Goal: Task Accomplishment & Management: Complete application form

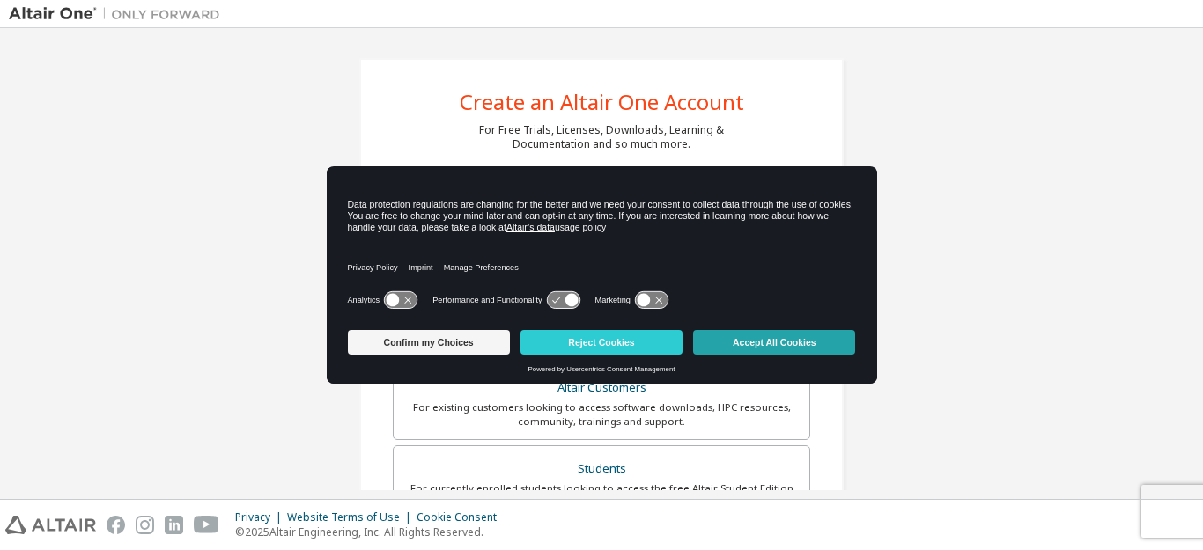
click at [759, 345] on button "Accept All Cookies" at bounding box center [774, 342] width 162 height 25
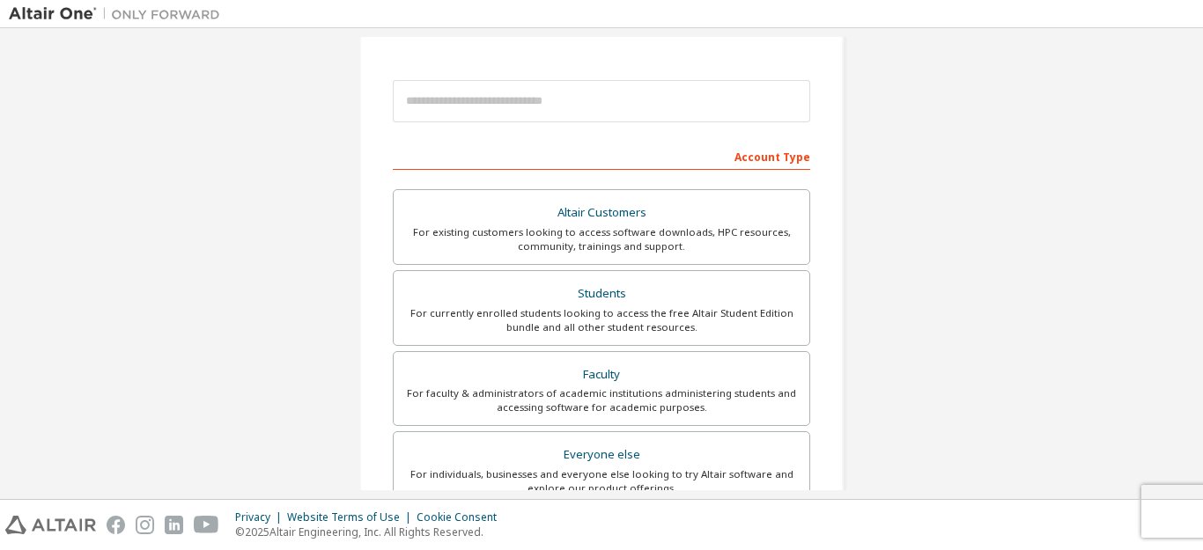
scroll to position [176, 0]
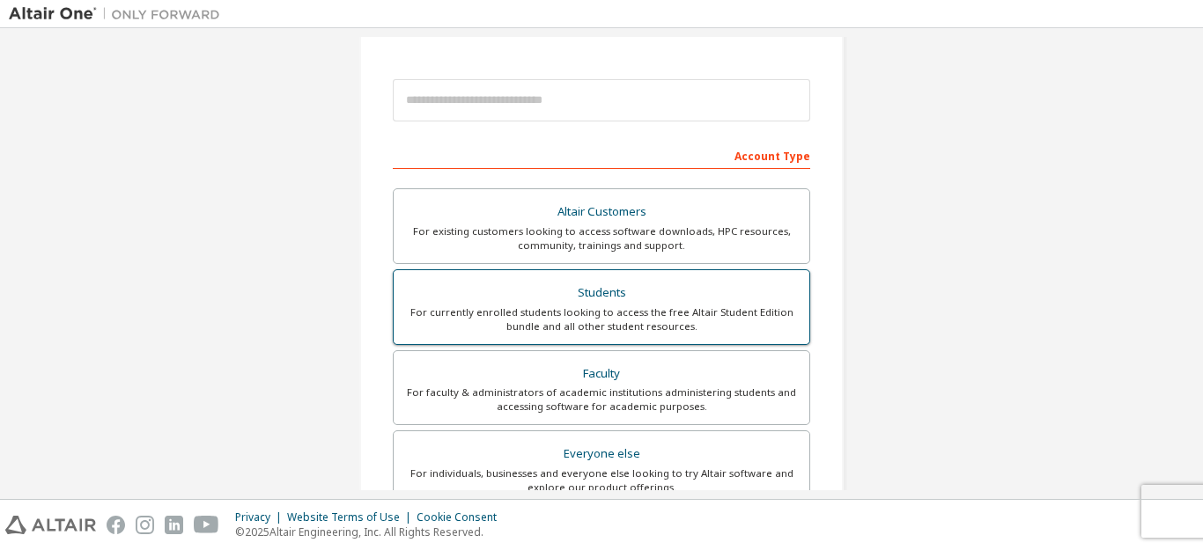
click at [594, 295] on div "Students" at bounding box center [601, 293] width 394 height 25
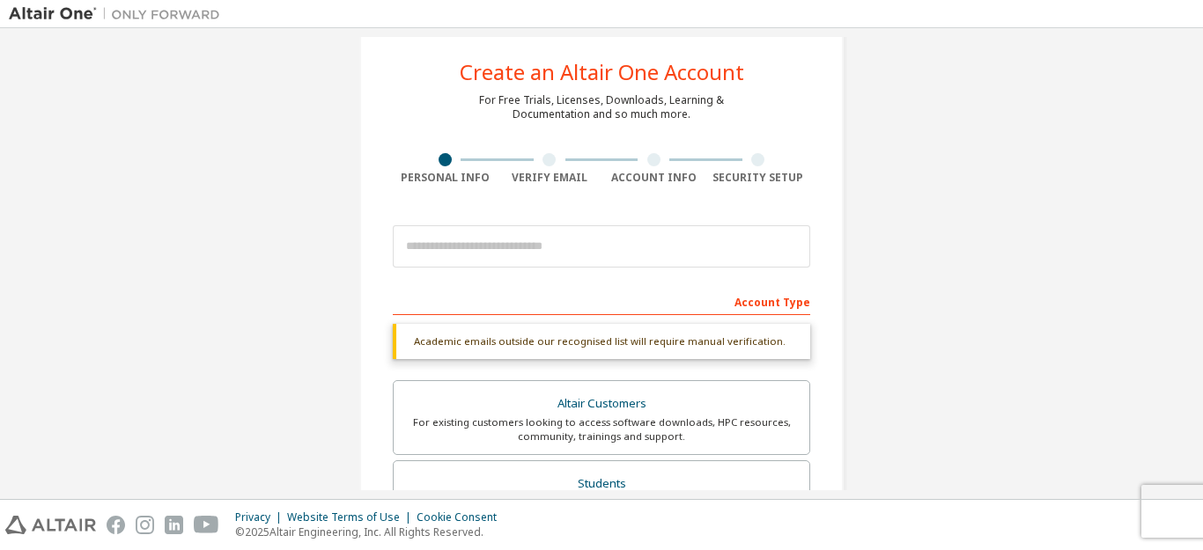
scroll to position [0, 0]
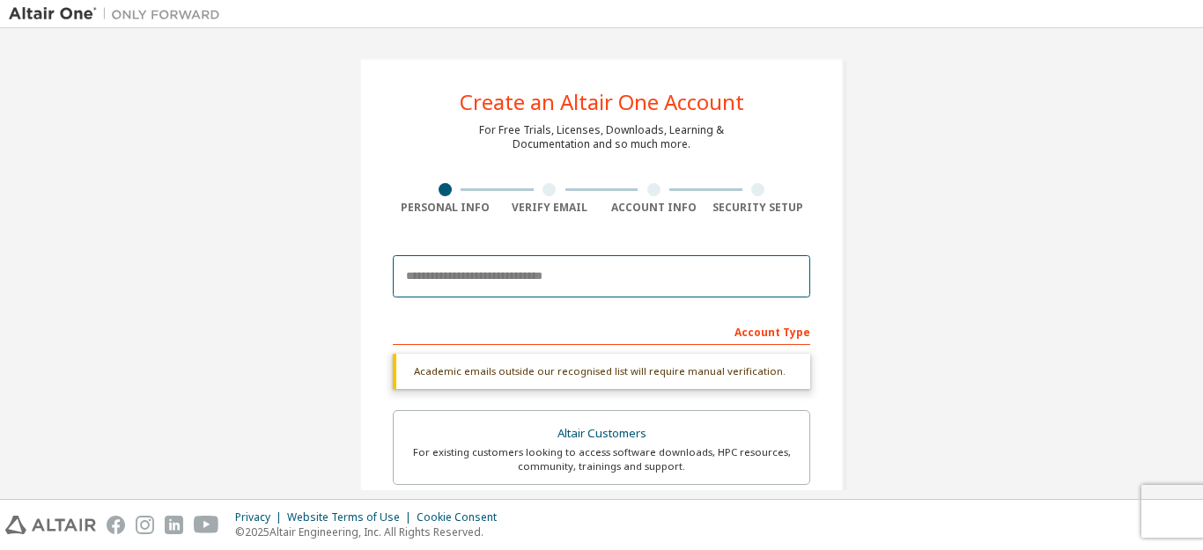
click at [620, 271] on input "email" at bounding box center [601, 276] width 417 height 42
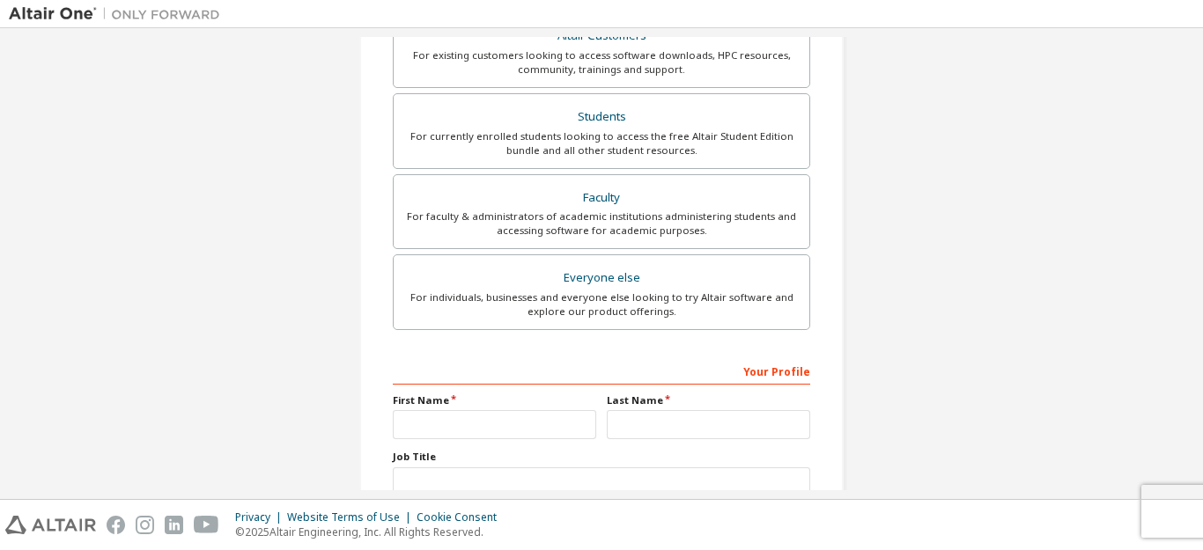
scroll to position [88, 0]
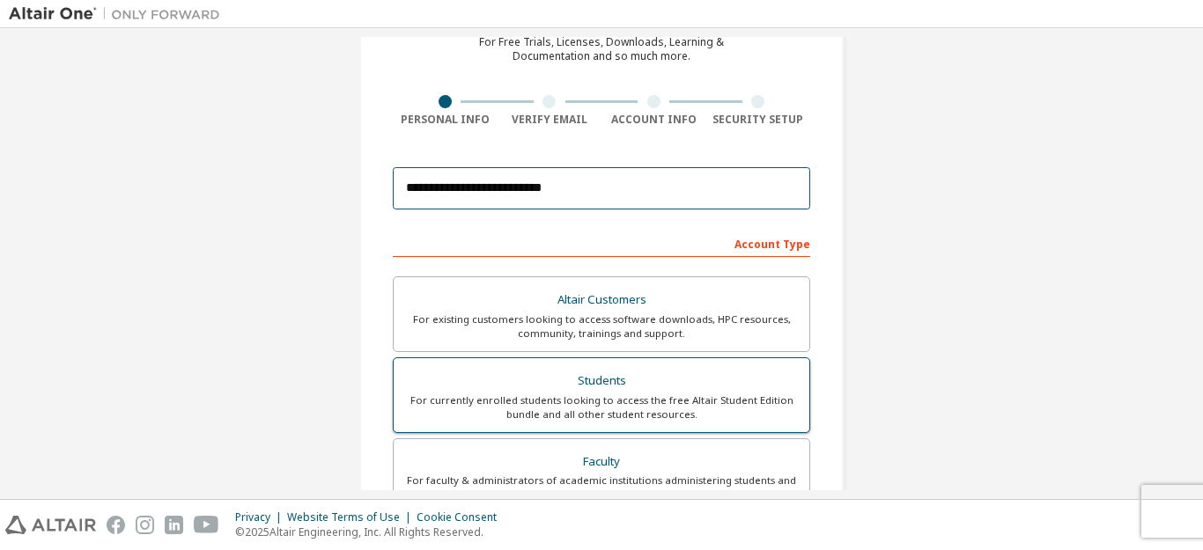
type input "**********"
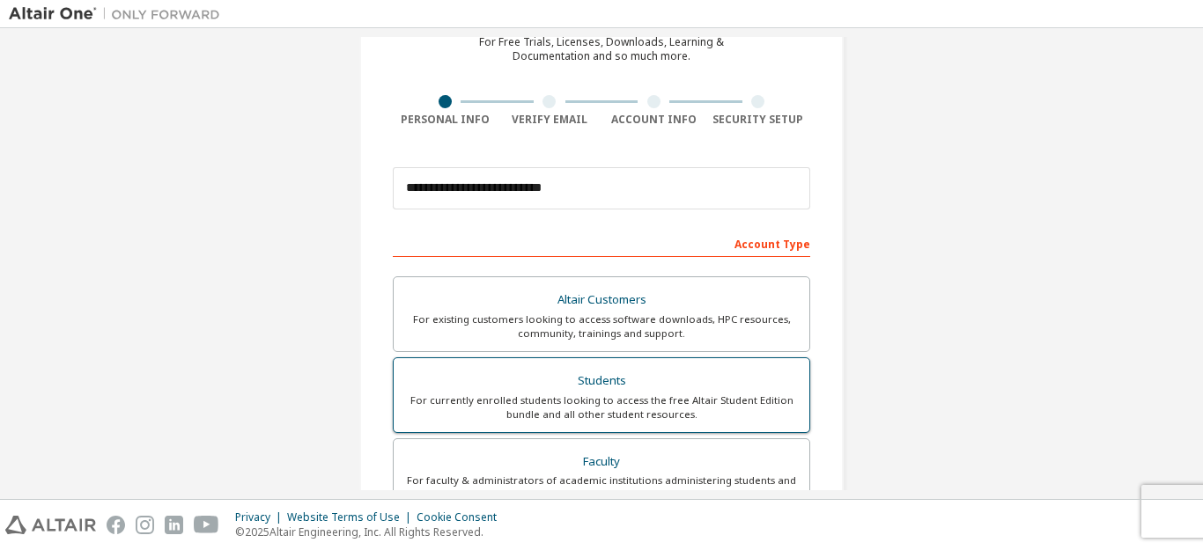
click at [632, 387] on div "Students" at bounding box center [601, 381] width 394 height 25
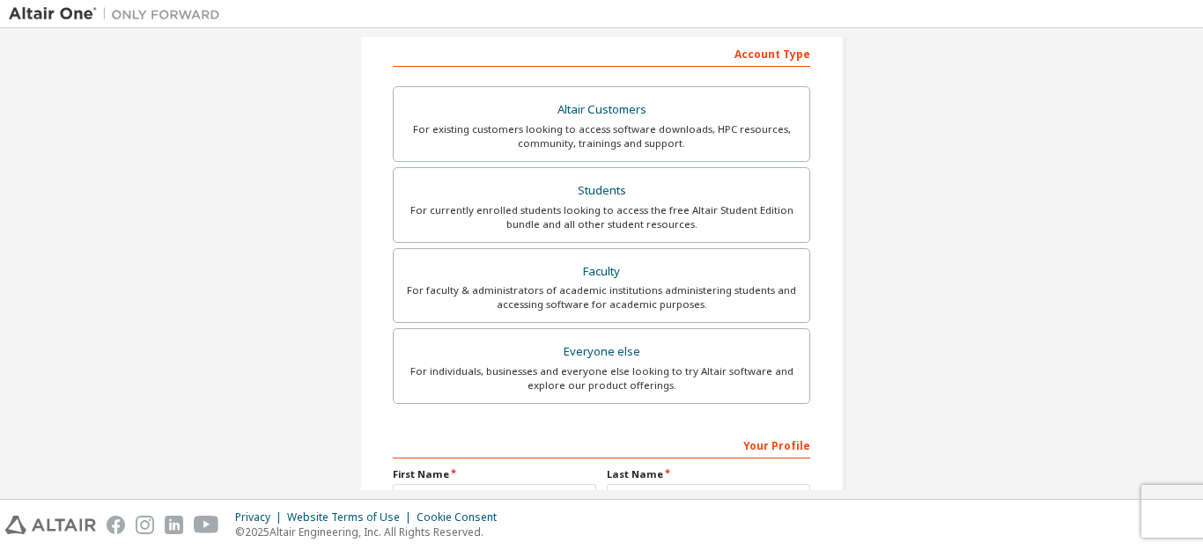
scroll to position [352, 0]
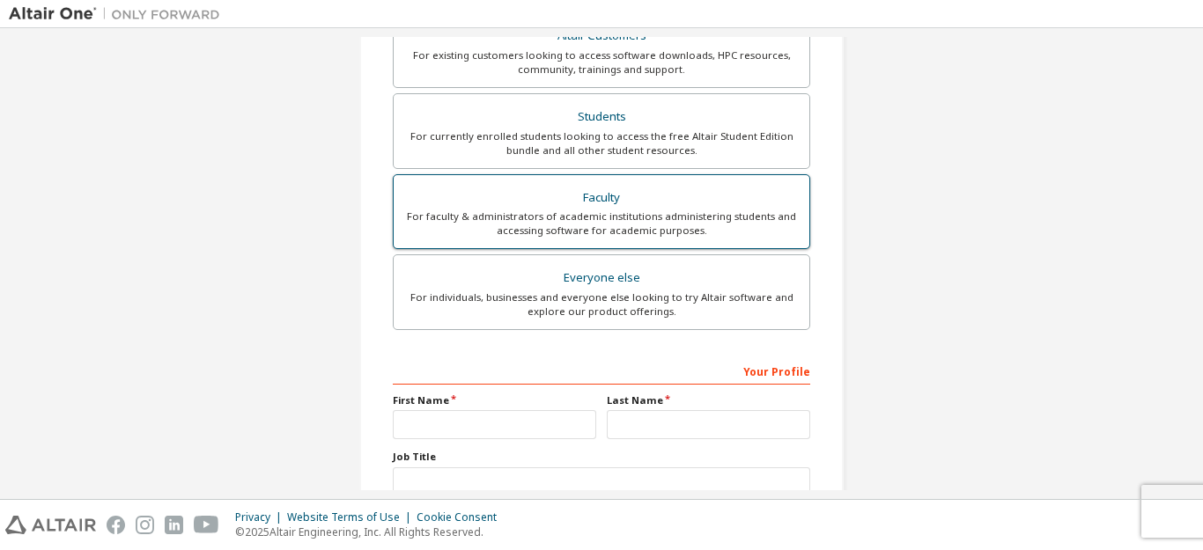
click at [678, 226] on div "For faculty & administrators of academic institutions administering students an…" at bounding box center [601, 224] width 394 height 28
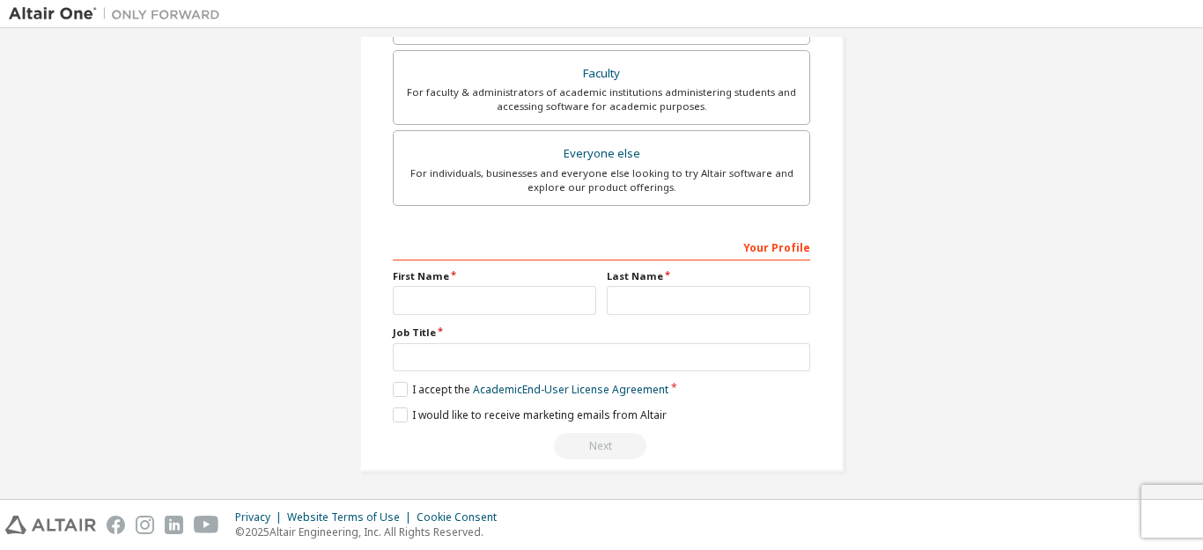
scroll to position [479, 0]
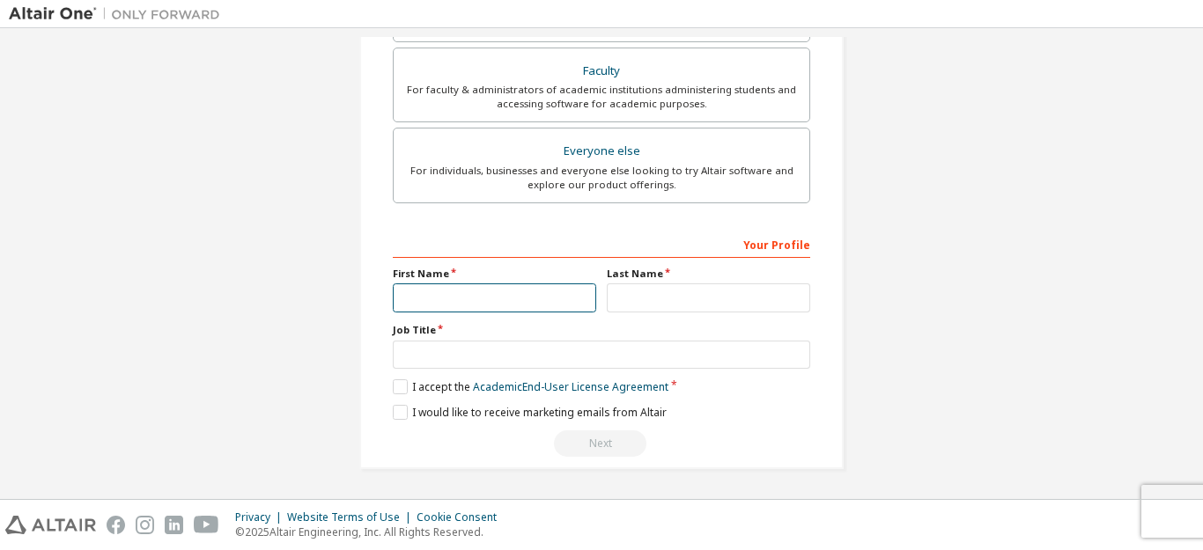
click at [534, 307] on input "text" at bounding box center [494, 297] width 203 height 29
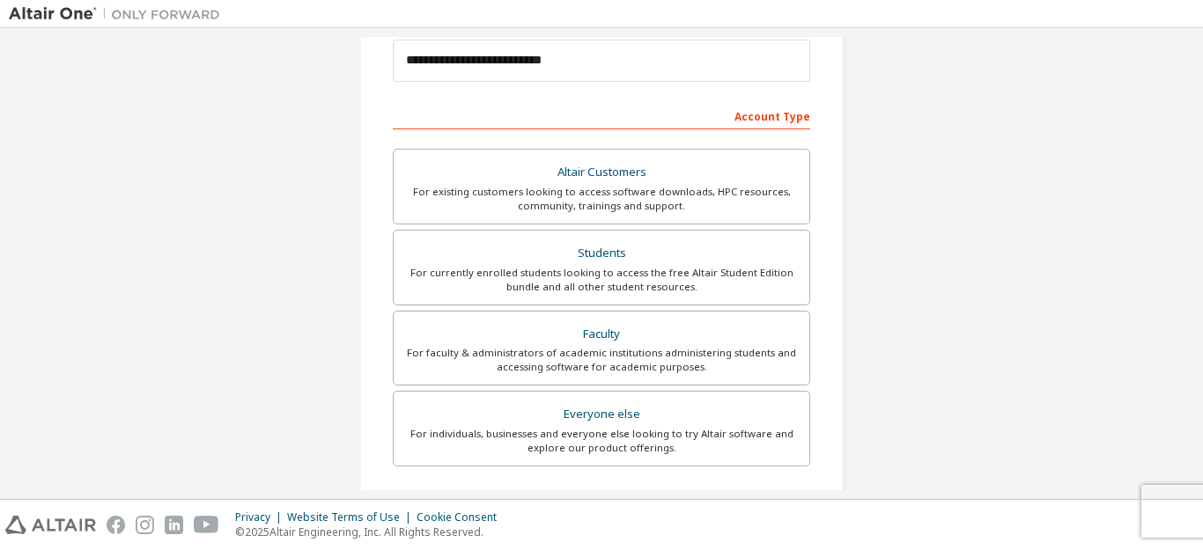
scroll to position [215, 0]
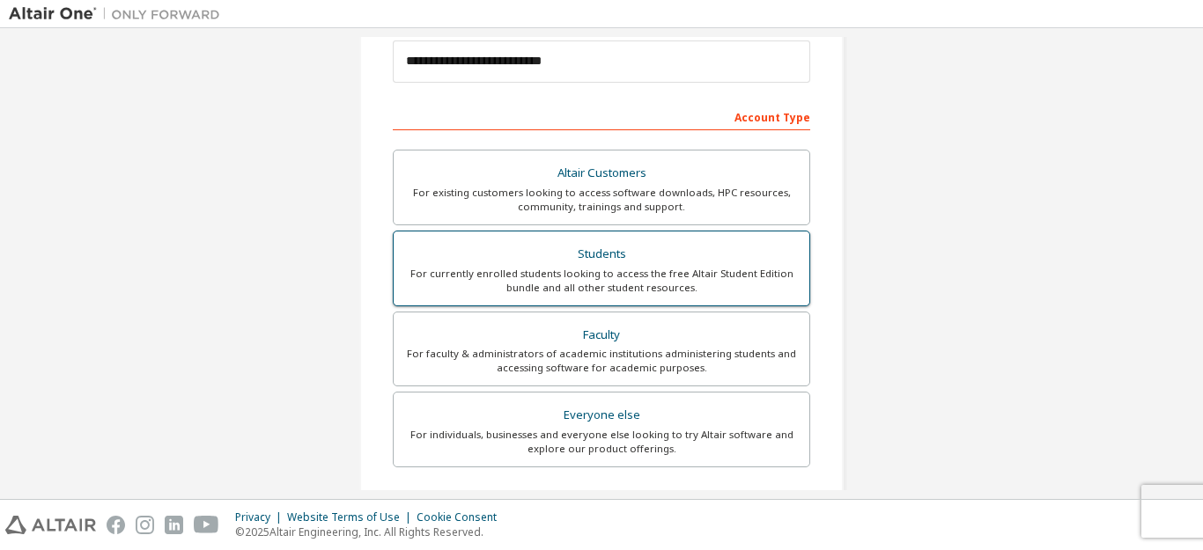
click at [695, 276] on div "For currently enrolled students looking to access the free Altair Student Editi…" at bounding box center [601, 281] width 394 height 28
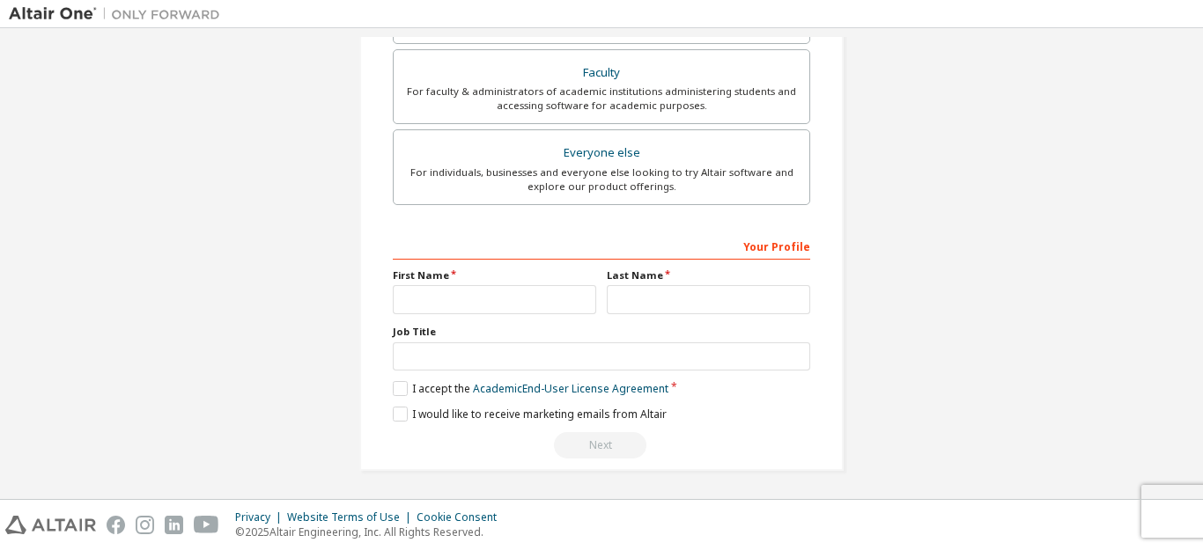
scroll to position [479, 0]
click at [537, 291] on input "text" at bounding box center [494, 297] width 203 height 29
type input "******"
type input "****"
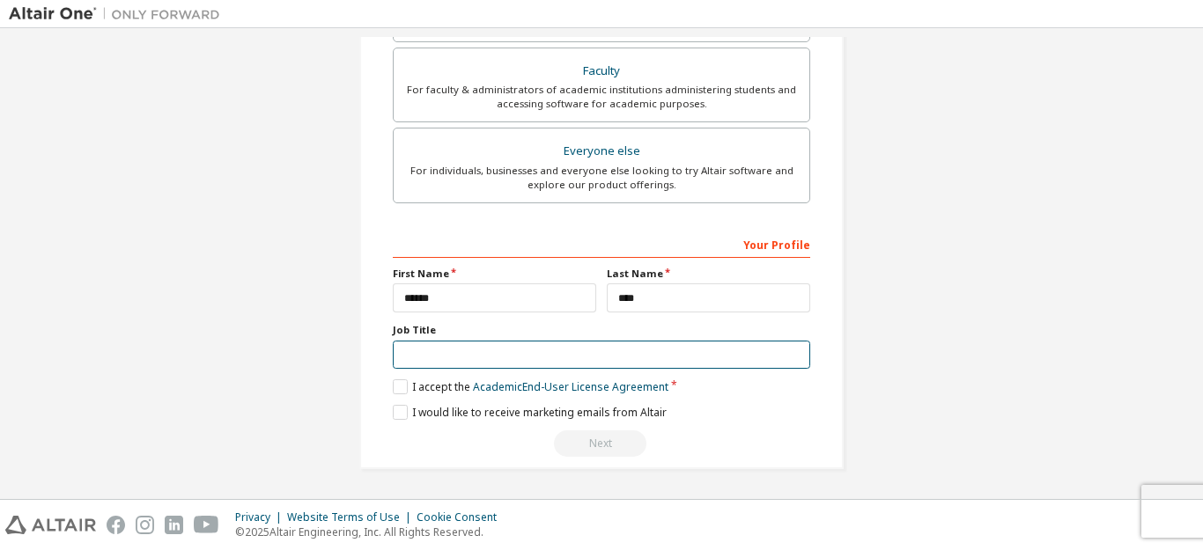
click at [522, 346] on input "text" at bounding box center [601, 355] width 417 height 29
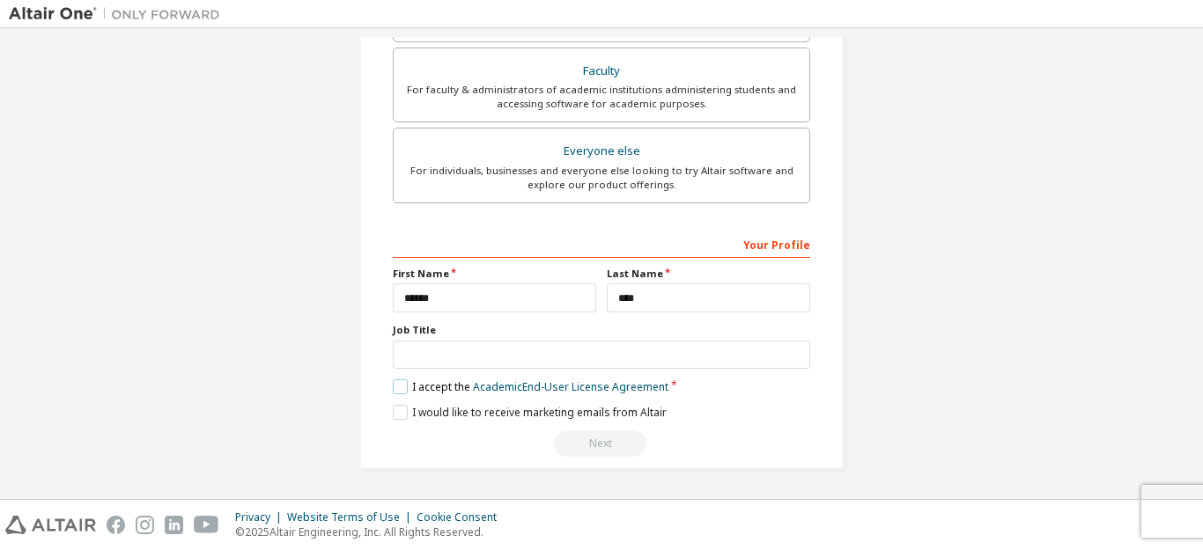
click at [399, 384] on label "I accept the Academic End-User License Agreement" at bounding box center [531, 386] width 276 height 15
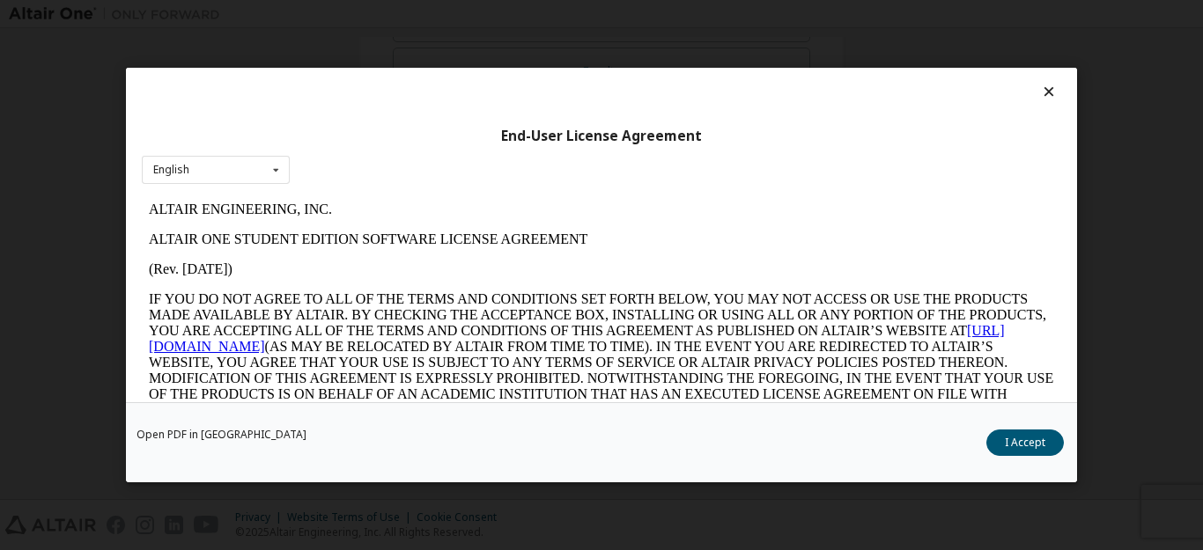
scroll to position [0, 0]
click at [1049, 436] on button "I Accept" at bounding box center [1024, 443] width 77 height 26
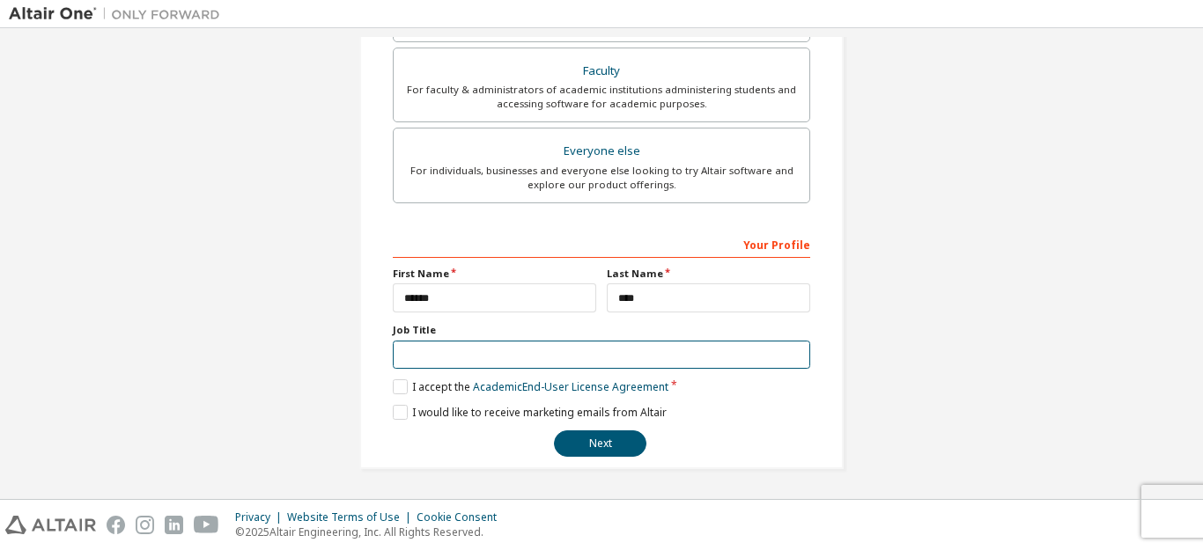
click at [500, 349] on input "text" at bounding box center [601, 355] width 417 height 29
type input "**********"
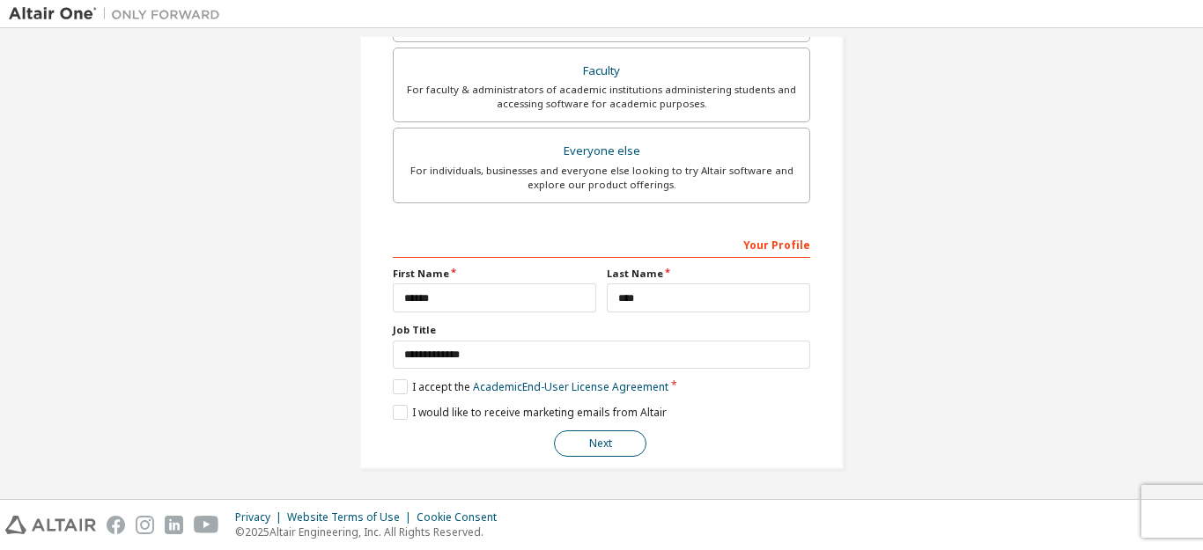
click at [613, 445] on button "Next" at bounding box center [600, 443] width 92 height 26
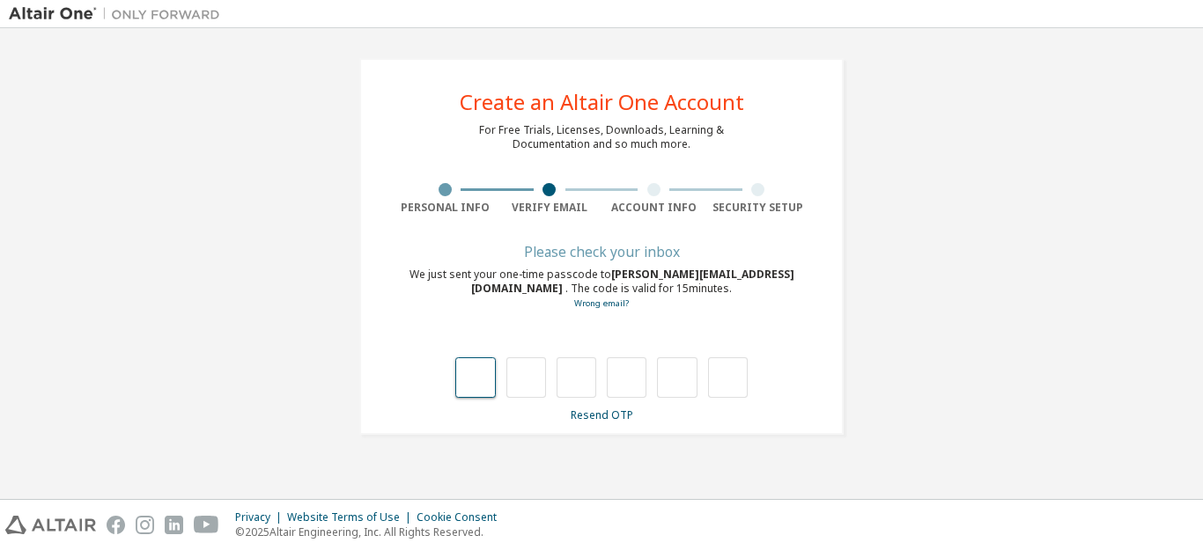
type input "*"
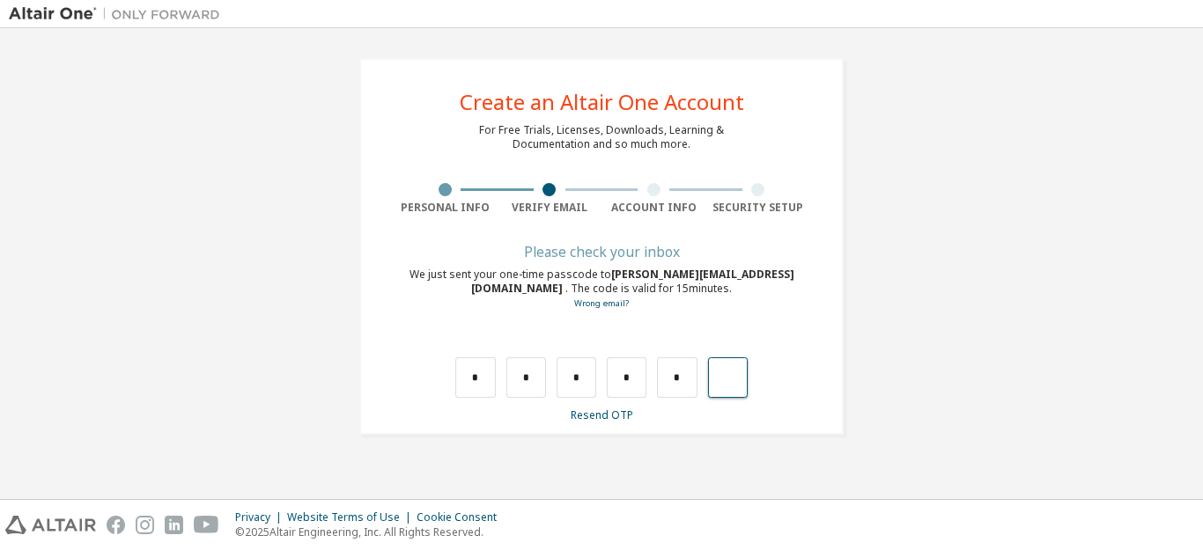
type input "*"
